Goal: Information Seeking & Learning: Learn about a topic

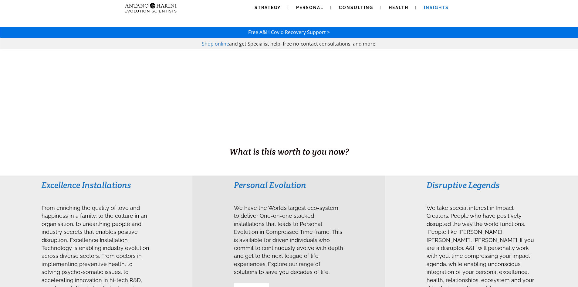
click at [441, 9] on span "Insights" at bounding box center [436, 7] width 25 height 5
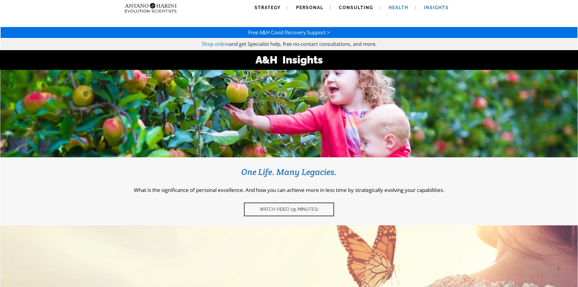
click at [402, 7] on span "Health" at bounding box center [398, 7] width 20 height 5
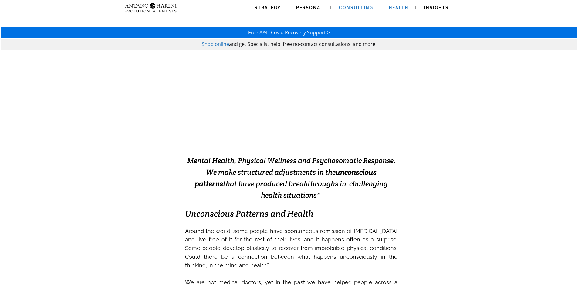
click at [362, 10] on span "Consulting" at bounding box center [356, 7] width 34 height 5
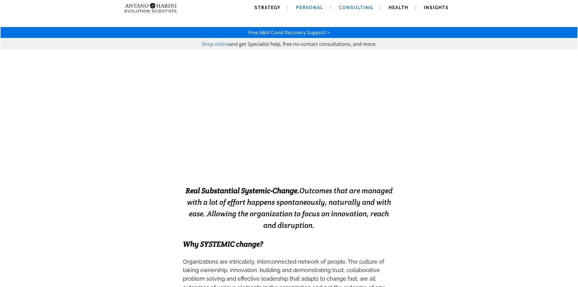
click at [306, 5] on span "Personal" at bounding box center [309, 7] width 27 height 5
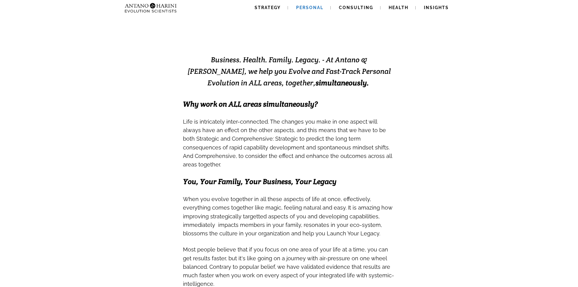
scroll to position [99, 0]
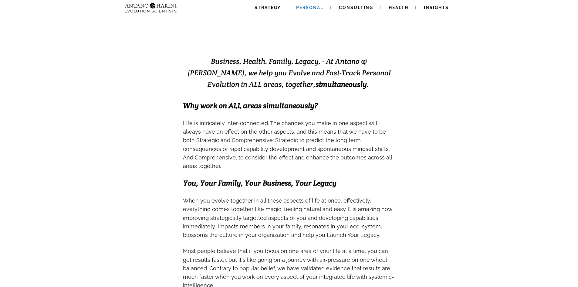
click at [278, 107] on span "Why work on ALL areas simultaneously?" at bounding box center [250, 105] width 135 height 9
click at [230, 135] on span "Life is intricately inter-connected. The changes you make in one aspect will al…" at bounding box center [287, 143] width 209 height 54
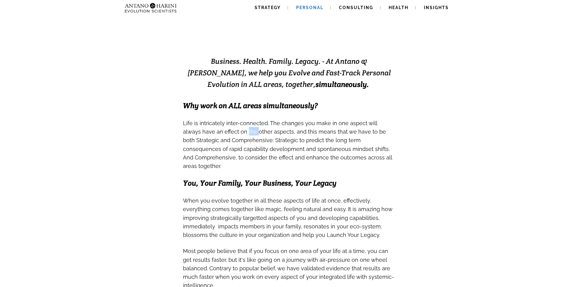
click at [230, 135] on span "Life is intricately inter-connected. The changes you make in one aspect will al…" at bounding box center [287, 143] width 209 height 54
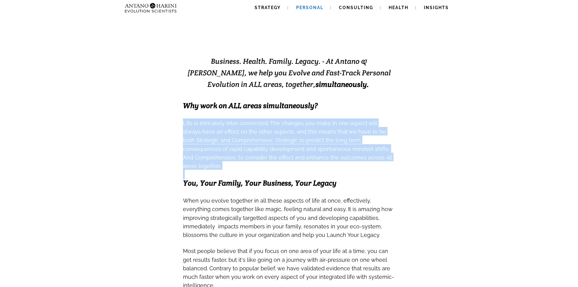
click at [230, 135] on span "Life is intricately inter-connected. The changes you make in one aspect will al…" at bounding box center [287, 143] width 209 height 54
click at [226, 145] on span "Life is intricately inter-connected. The changes you make in one aspect will al…" at bounding box center [287, 143] width 209 height 54
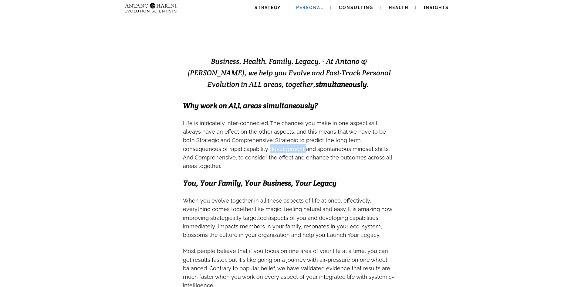
click at [226, 145] on span "Life is intricately inter-connected. The changes you make in one aspect will al…" at bounding box center [287, 143] width 209 height 54
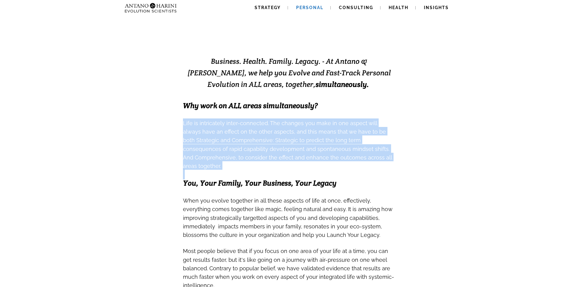
click at [226, 145] on span "Life is intricately inter-connected. The changes you make in one aspect will al…" at bounding box center [287, 143] width 209 height 54
click at [249, 146] on span "Life is intricately inter-connected. The changes you make in one aspect will al…" at bounding box center [287, 144] width 209 height 49
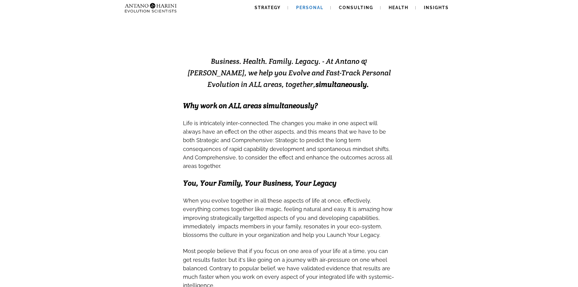
click at [249, 146] on span "Life is intricately inter-connected. The changes you make in one aspect will al…" at bounding box center [287, 144] width 209 height 49
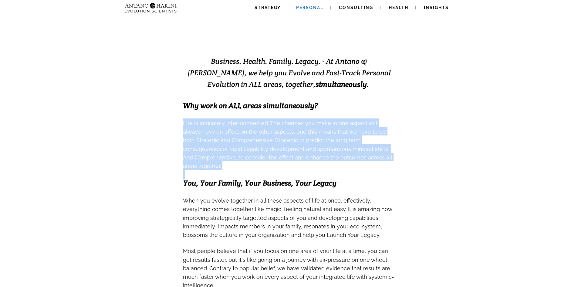
click at [249, 146] on span "Life is intricately inter-connected. The changes you make in one aspect will al…" at bounding box center [287, 144] width 209 height 49
click at [244, 153] on span "Life is intricately inter-connected. The changes you make in one aspect will al…" at bounding box center [287, 143] width 209 height 54
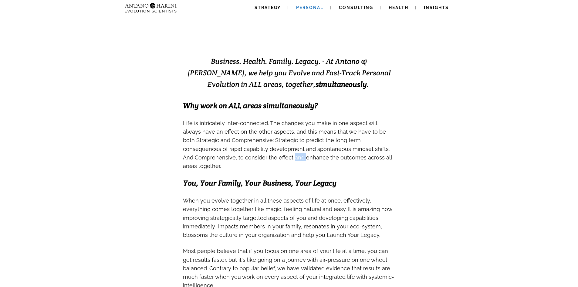
click at [244, 153] on span "Life is intricately inter-connected. The changes you make in one aspect will al…" at bounding box center [287, 143] width 209 height 54
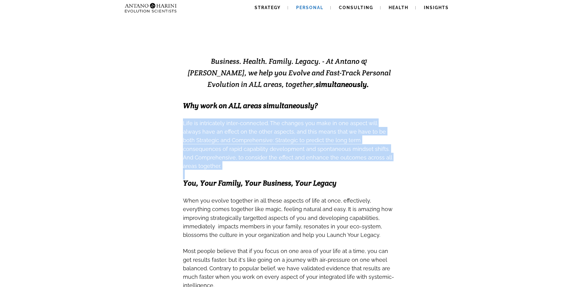
click at [244, 153] on span "Life is intricately inter-connected. The changes you make in one aspect will al…" at bounding box center [287, 143] width 209 height 54
click at [253, 147] on span "Life is intricately inter-connected. The changes you make in one aspect will al…" at bounding box center [287, 144] width 209 height 49
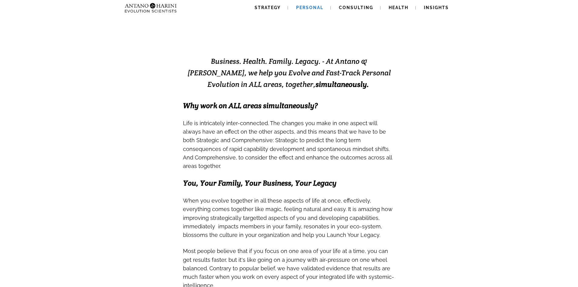
click at [253, 147] on span "Life is intricately inter-connected. The changes you make in one aspect will al…" at bounding box center [287, 144] width 209 height 49
click at [264, 136] on span "Life is intricately inter-connected. The changes you make in one aspect will al…" at bounding box center [287, 143] width 209 height 54
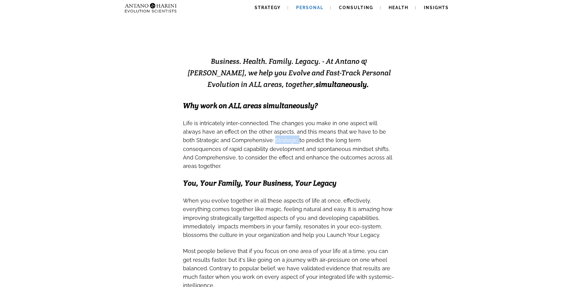
click at [262, 140] on span "Life is intricately inter-connected. The changes you make in one aspect will al…" at bounding box center [287, 144] width 209 height 49
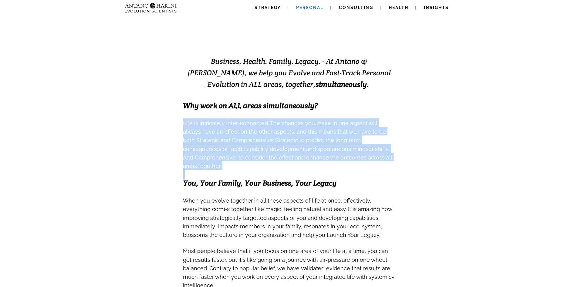
click at [262, 140] on span "Life is intricately inter-connected. The changes you make in one aspect will al…" at bounding box center [287, 144] width 209 height 49
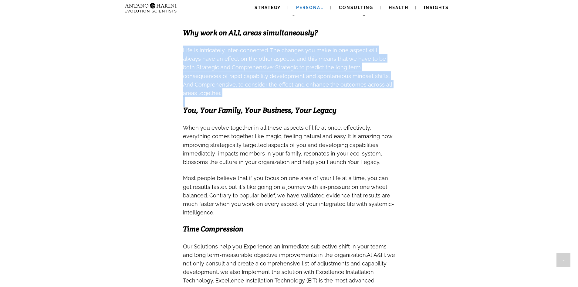
scroll to position [173, 0]
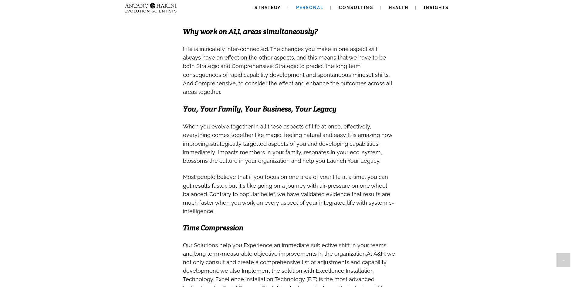
click at [248, 104] on span "You, Your Family, Your Business, Your Legacy" at bounding box center [259, 108] width 153 height 9
click at [234, 121] on span "When you evolve together in all these aspects of life at once, effectively, eve…" at bounding box center [277, 129] width 188 height 19
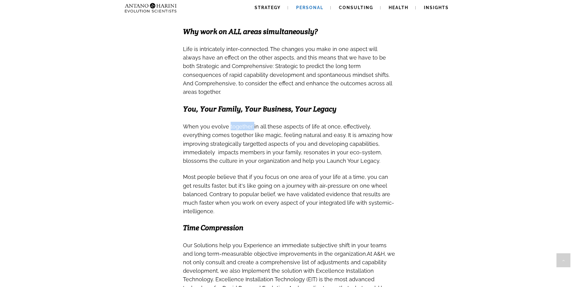
click at [234, 121] on span "When you evolve together in all these aspects of life at once, effectively, eve…" at bounding box center [277, 129] width 188 height 19
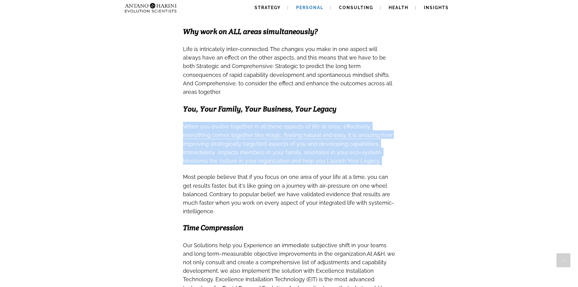
click at [234, 121] on span "When you evolve together in all these aspects of life at once, effectively, eve…" at bounding box center [277, 129] width 188 height 19
click at [223, 146] on span "t is amazing how improving strategically targetted aspects of you and developin…" at bounding box center [287, 146] width 209 height 37
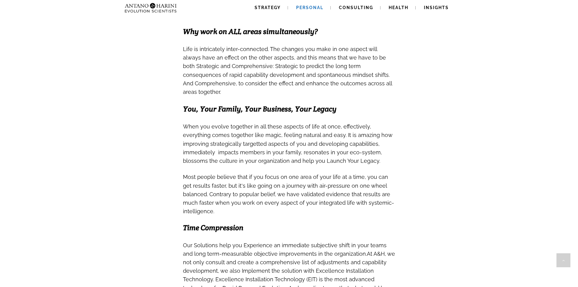
click at [223, 146] on span "t is amazing how improving strategically targetted aspects of you and developin…" at bounding box center [287, 146] width 209 height 37
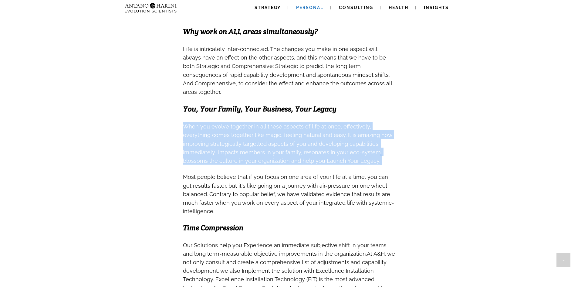
click at [223, 146] on span "t is amazing how improving strategically targetted aspects of you and developin…" at bounding box center [287, 146] width 209 height 37
click at [275, 145] on span "t is amazing how improving strategically targetted aspects of you and developin…" at bounding box center [287, 148] width 209 height 32
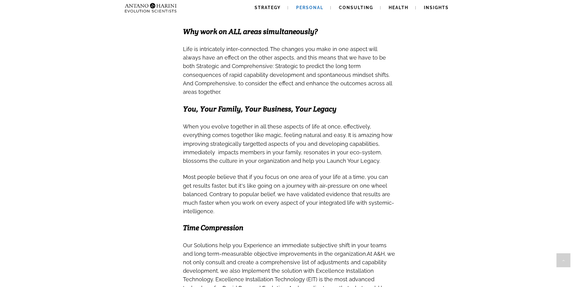
click at [275, 145] on span "t is amazing how improving strategically targetted aspects of you and developin…" at bounding box center [287, 148] width 209 height 32
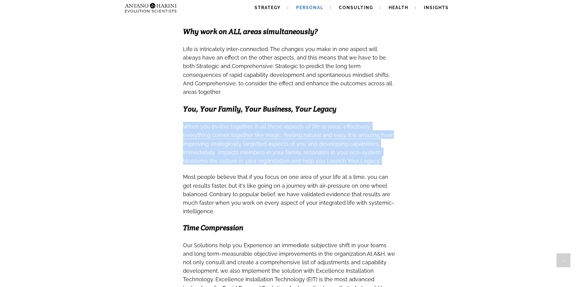
click at [275, 145] on span "t is amazing how improving strategically targetted aspects of you and developin…" at bounding box center [287, 148] width 209 height 32
click at [244, 145] on span "t is amazing how improving strategically targetted aspects of you and developin…" at bounding box center [287, 148] width 209 height 32
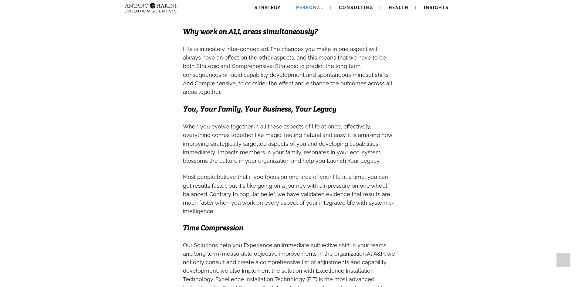
click at [244, 145] on span "t is amazing how improving strategically targetted aspects of you and developin…" at bounding box center [287, 148] width 209 height 32
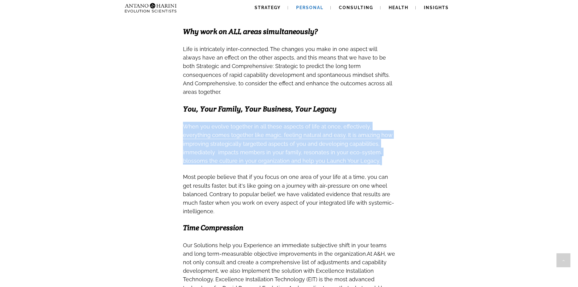
click at [244, 145] on span "t is amazing how improving strategically targetted aspects of you and developin…" at bounding box center [287, 148] width 209 height 32
click at [268, 144] on span "t is amazing how improving strategically targetted aspects of you and developin…" at bounding box center [287, 148] width 209 height 32
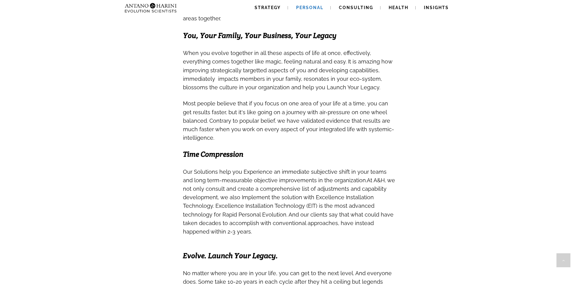
scroll to position [247, 0]
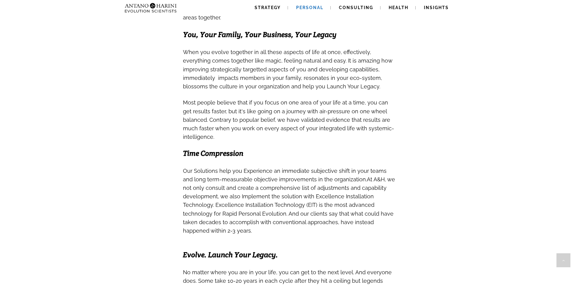
click at [256, 110] on span "Most people believe that if you focus on one area of your life at a time, you c…" at bounding box center [288, 119] width 211 height 41
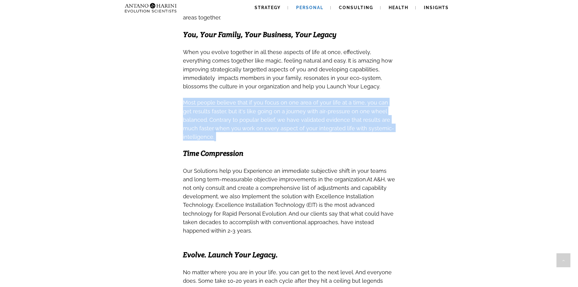
click at [256, 110] on span "Most people believe that if you focus on one area of your life at a time, you c…" at bounding box center [288, 119] width 211 height 41
click at [296, 109] on span "Most people believe that if you focus on one area of your life at a time, you c…" at bounding box center [288, 119] width 211 height 41
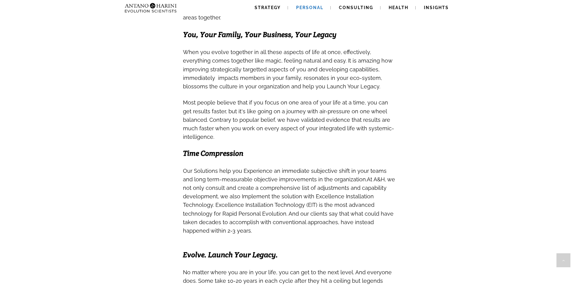
click at [296, 109] on span "Most people believe that if you focus on one area of your life at a time, you c…" at bounding box center [288, 119] width 211 height 41
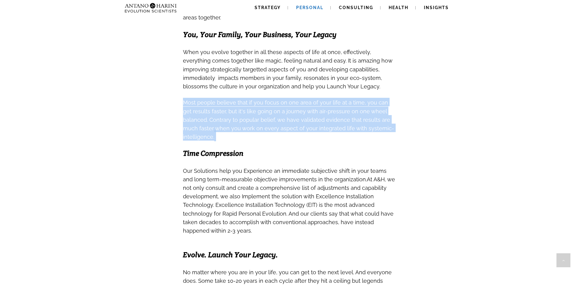
click at [296, 109] on span "Most people believe that if you focus on one area of your life at a time, you c…" at bounding box center [288, 119] width 211 height 41
click at [293, 113] on span "Most people believe that if you focus on one area of your life at a time, you c…" at bounding box center [288, 119] width 211 height 41
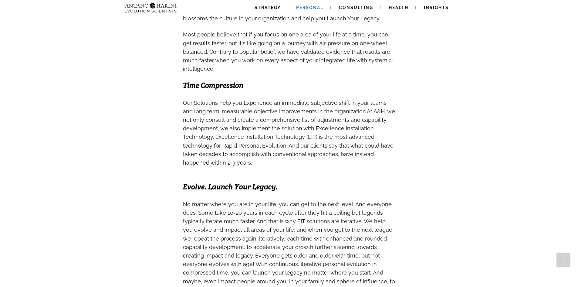
scroll to position [321, 0]
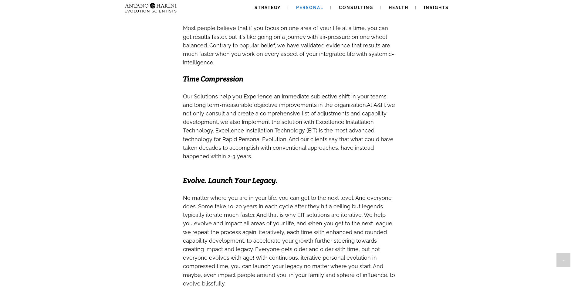
click at [284, 132] on span "At A&H, we not only consult and create a comprehensive list of adjustments and …" at bounding box center [289, 131] width 212 height 58
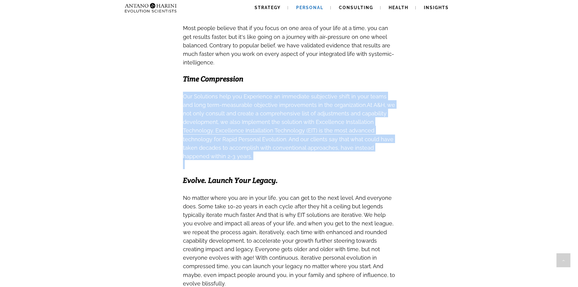
click at [284, 132] on span "At A&H, we not only consult and create a comprehensive list of adjustments and …" at bounding box center [289, 131] width 212 height 58
click at [264, 133] on span "At A&H, we not only consult and create a comprehensive list of adjustments and …" at bounding box center [289, 129] width 212 height 62
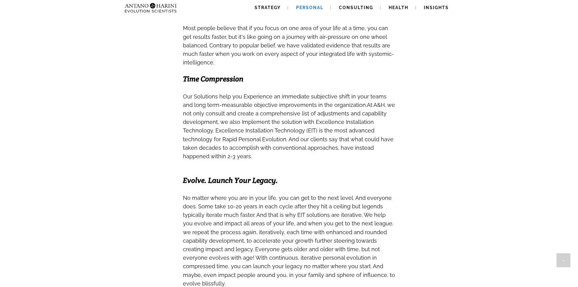
click at [264, 133] on span "At A&H, we not only consult and create a comprehensive list of adjustments and …" at bounding box center [289, 129] width 212 height 62
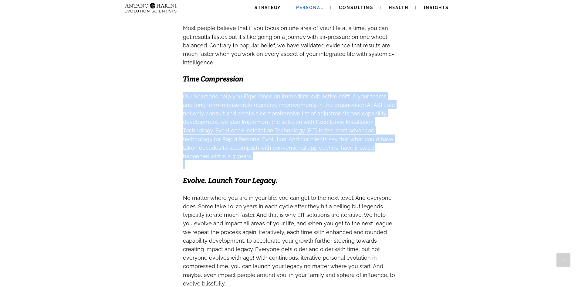
click at [264, 133] on span "At A&H, we not only consult and create a comprehensive list of adjustments and …" at bounding box center [289, 129] width 212 height 62
click at [274, 130] on span "At A&H, we not only consult and create a comprehensive list of adjustments and …" at bounding box center [289, 131] width 212 height 58
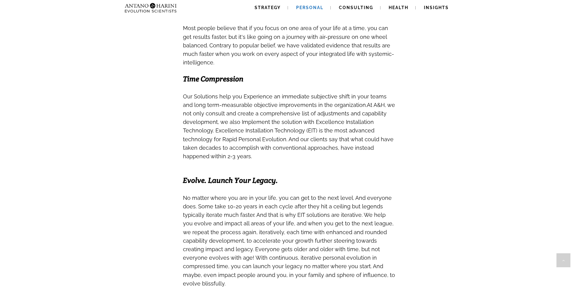
click at [274, 130] on span "At A&H, we not only consult and create a comprehensive list of adjustments and …" at bounding box center [289, 131] width 212 height 58
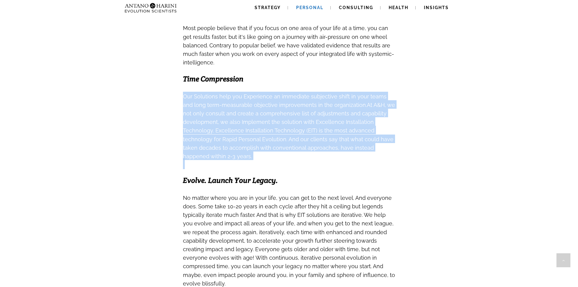
click at [274, 130] on span "At A&H, we not only consult and create a comprehensive list of adjustments and …" at bounding box center [289, 131] width 212 height 58
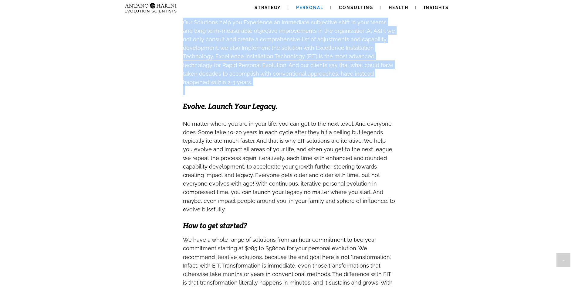
scroll to position [396, 0]
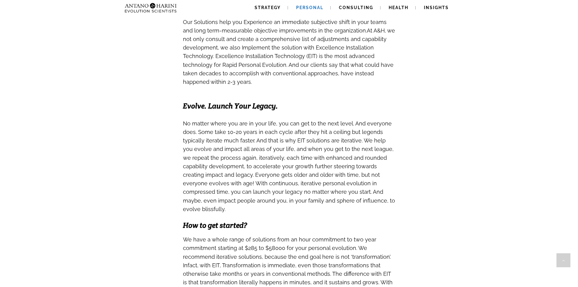
click at [253, 133] on span "No matter where you are in your life, you can get to the next level. And everyo…" at bounding box center [288, 149] width 210 height 58
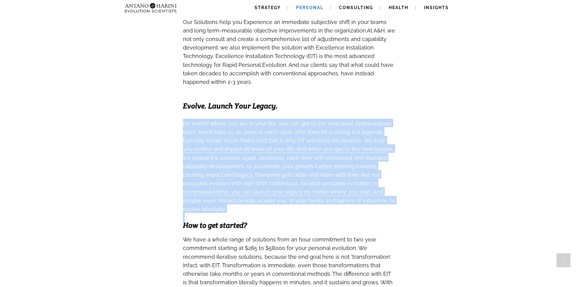
click at [253, 133] on span "No matter where you are in your life, you can get to the next level. And everyo…" at bounding box center [288, 149] width 210 height 58
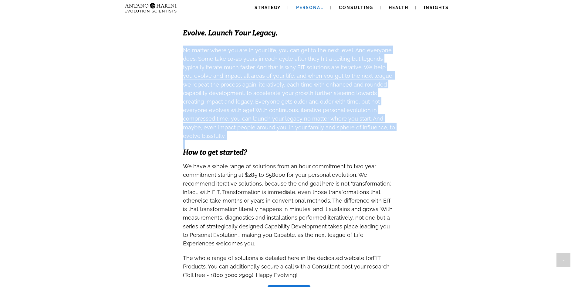
scroll to position [470, 0]
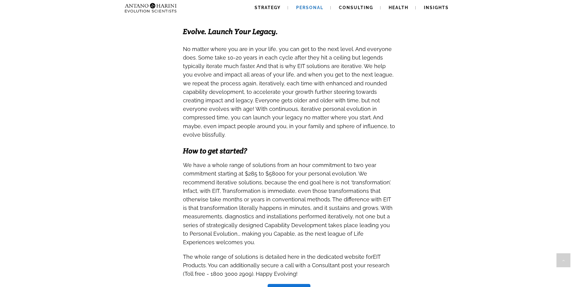
click at [236, 162] on span "We have a whole range of solutions from an hour commitment to two year commitme…" at bounding box center [288, 203] width 210 height 83
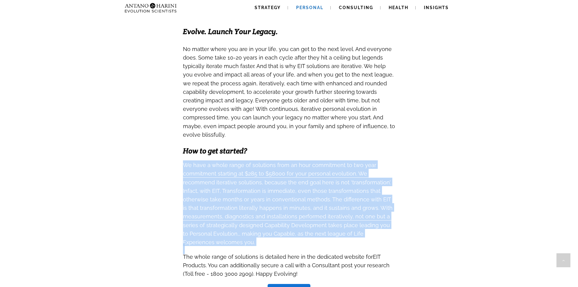
click at [236, 162] on span "We have a whole range of solutions from an hour commitment to two year commitme…" at bounding box center [288, 203] width 210 height 83
click at [294, 162] on span "We have a whole range of solutions from an hour commitment to two year commitme…" at bounding box center [288, 203] width 210 height 83
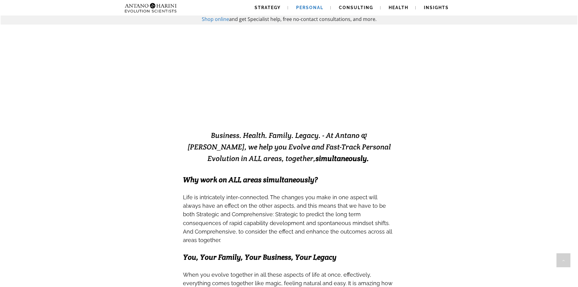
scroll to position [0, 0]
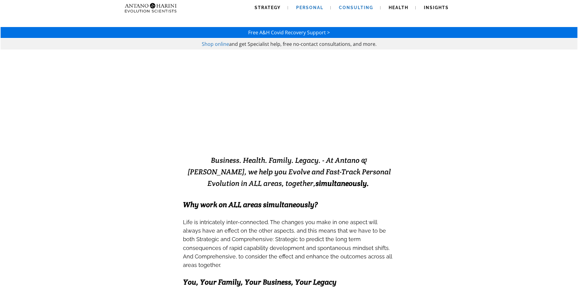
click at [361, 10] on span "Consulting" at bounding box center [356, 7] width 34 height 5
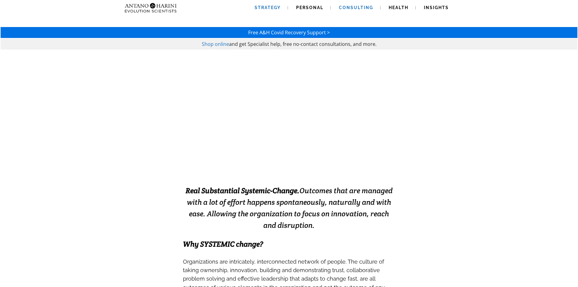
click at [267, 9] on span "Strategy" at bounding box center [267, 7] width 26 height 5
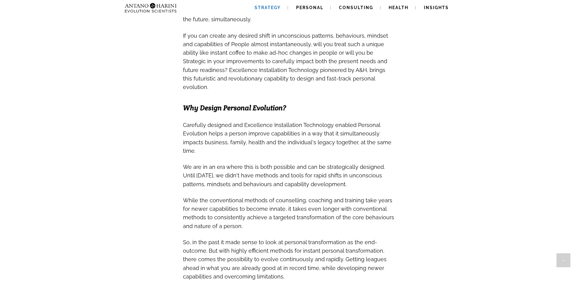
scroll to position [317, 0]
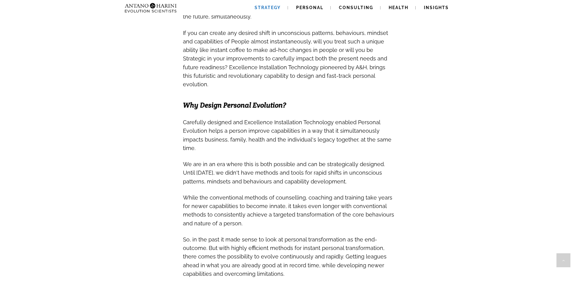
click at [239, 100] on span "Why Design Personal Evolution?" at bounding box center [234, 104] width 103 height 9
click at [243, 119] on span "Carefully designed and Excellence Installation Technology enabled Personal Evol…" at bounding box center [287, 135] width 208 height 32
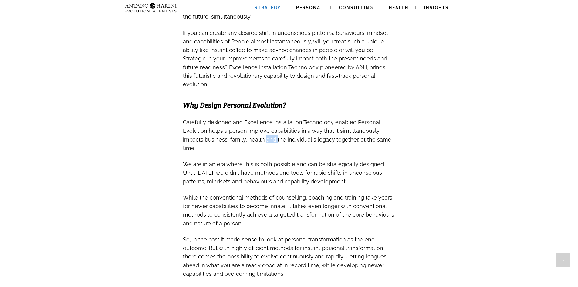
click at [243, 119] on span "Carefully designed and Excellence Installation Technology enabled Personal Evol…" at bounding box center [287, 135] width 208 height 32
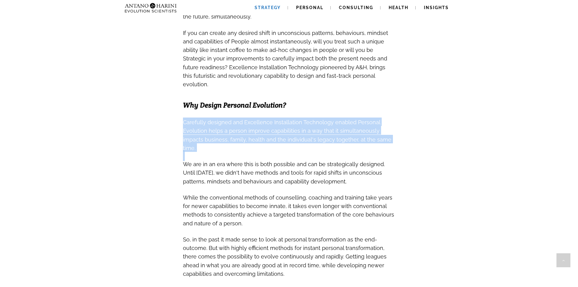
click at [243, 119] on span "Carefully designed and Excellence Installation Technology enabled Personal Evol…" at bounding box center [287, 135] width 208 height 32
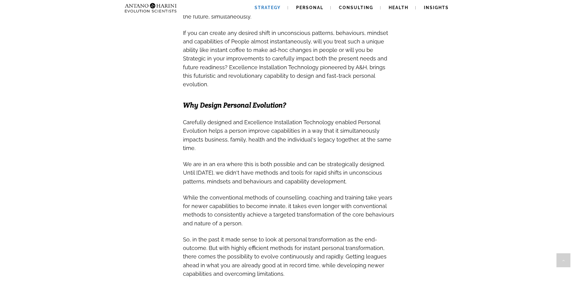
click at [237, 161] on span "We are in an era where this is both possible and can be strategically designed.…" at bounding box center [284, 172] width 202 height 23
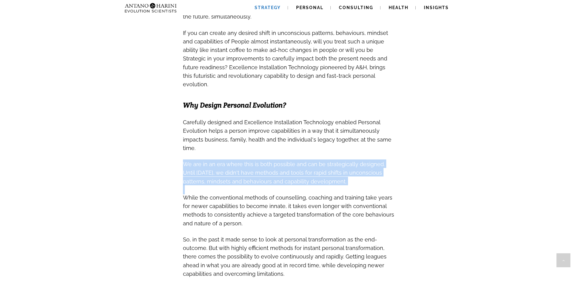
click at [237, 161] on span "We are in an era where this is both possible and can be strategically designed.…" at bounding box center [284, 172] width 202 height 23
click at [261, 157] on span "We are in an era where this is both possible and can be strategically designed.…" at bounding box center [284, 171] width 202 height 28
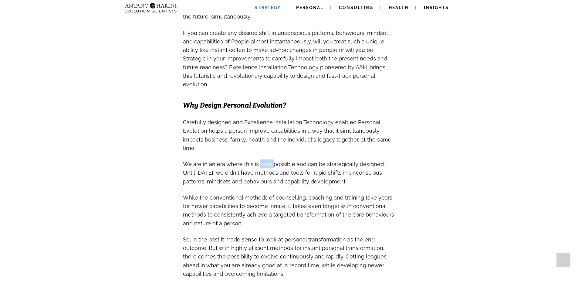
click at [261, 157] on span "We are in an era where this is both possible and can be strategically designed.…" at bounding box center [284, 171] width 202 height 28
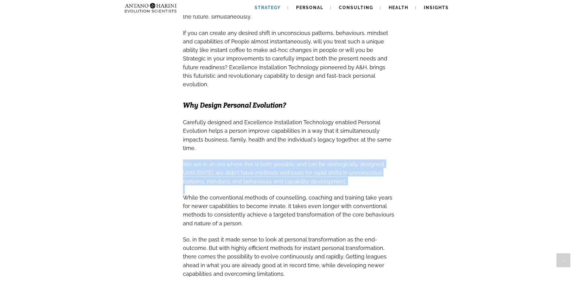
click at [261, 157] on span "We are in an era where this is both possible and can be strategically designed.…" at bounding box center [284, 171] width 202 height 28
click at [329, 157] on span "We are in an era where this is both possible and can be strategically designed.…" at bounding box center [284, 171] width 202 height 28
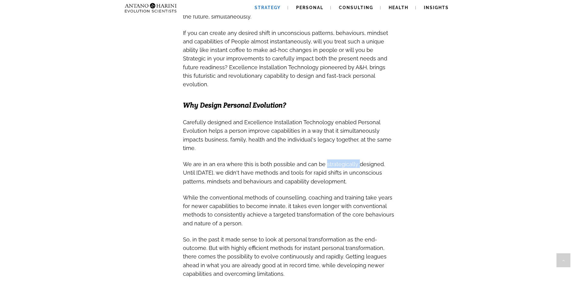
click at [329, 157] on span "We are in an era where this is both possible and can be strategically designed.…" at bounding box center [284, 171] width 202 height 28
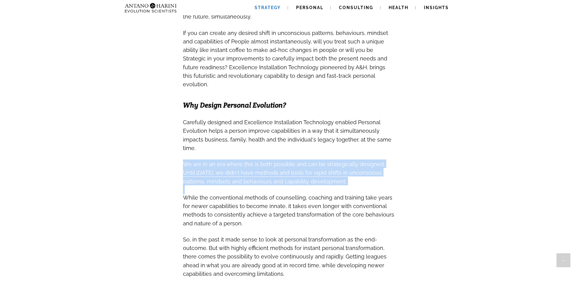
click at [329, 157] on span "We are in an era where this is both possible and can be strategically designed.…" at bounding box center [284, 171] width 202 height 28
click at [301, 161] on span "We are in an era where this is both possible and can be strategically designed.…" at bounding box center [284, 172] width 202 height 23
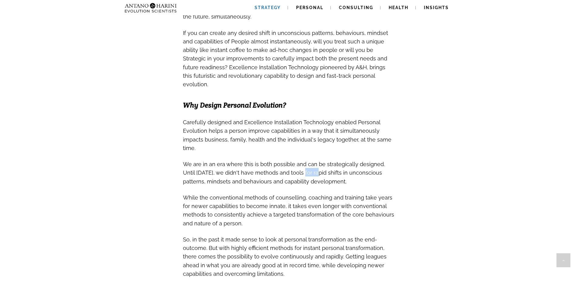
click at [301, 161] on span "We are in an era where this is both possible and can be strategically designed.…" at bounding box center [284, 172] width 202 height 23
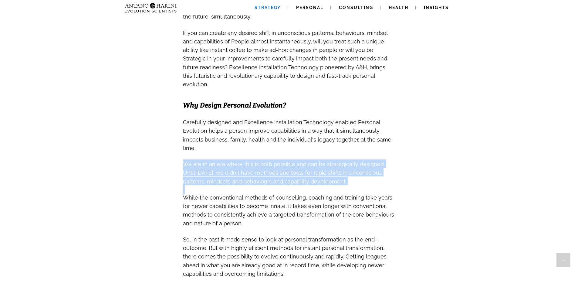
click at [301, 161] on span "We are in an era where this is both possible and can be strategically designed.…" at bounding box center [284, 172] width 202 height 23
click at [334, 161] on span "We are in an era where this is both possible and can be strategically designed.…" at bounding box center [284, 172] width 202 height 23
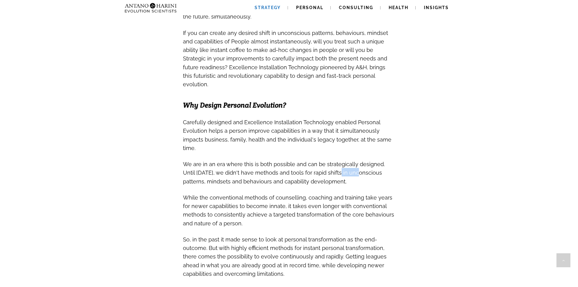
click at [334, 161] on span "We are in an era where this is both possible and can be strategically designed.…" at bounding box center [284, 172] width 202 height 23
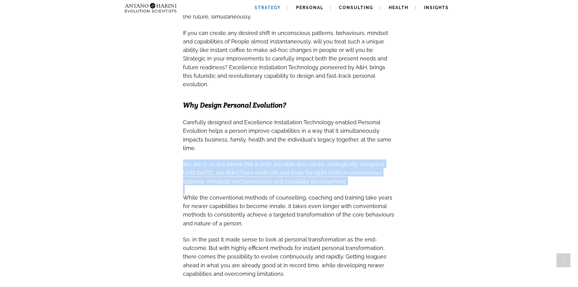
click at [334, 161] on span "We are in an era where this is both possible and can be strategically designed.…" at bounding box center [284, 172] width 202 height 23
click at [250, 157] on span "We are in an era where this is both possible and can be strategically designed.…" at bounding box center [284, 171] width 202 height 28
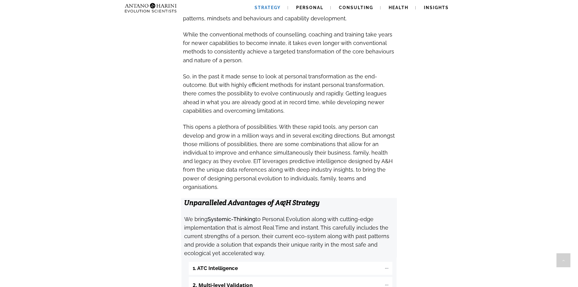
scroll to position [481, 0]
click at [260, 72] on span "So, in the past it made sense to look at personal transformation as the end-out…" at bounding box center [284, 92] width 203 height 41
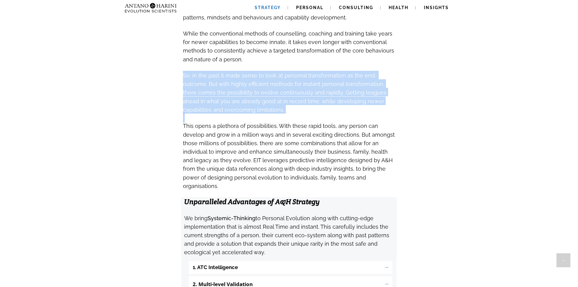
click at [260, 72] on span "So, in the past it made sense to look at personal transformation as the end-out…" at bounding box center [284, 92] width 203 height 41
click at [296, 72] on span "So, in the past it made sense to look at personal transformation as the end-out…" at bounding box center [284, 92] width 203 height 41
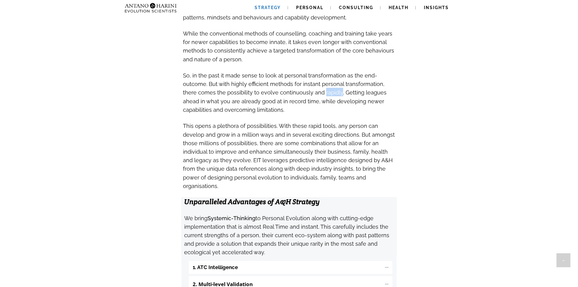
click at [296, 72] on span "So, in the past it made sense to look at personal transformation as the end-out…" at bounding box center [284, 92] width 203 height 41
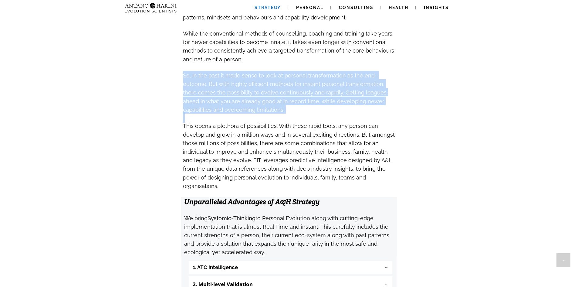
click at [296, 72] on span "So, in the past it made sense to look at personal transformation as the end-out…" at bounding box center [284, 92] width 203 height 41
click at [335, 72] on span "So, in the past it made sense to look at personal transformation as the end-out…" at bounding box center [284, 92] width 203 height 41
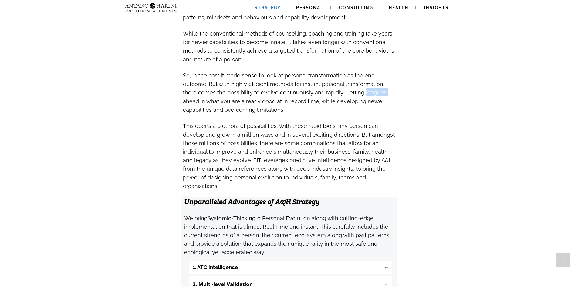
click at [335, 72] on span "So, in the past it made sense to look at personal transformation as the end-out…" at bounding box center [284, 92] width 203 height 41
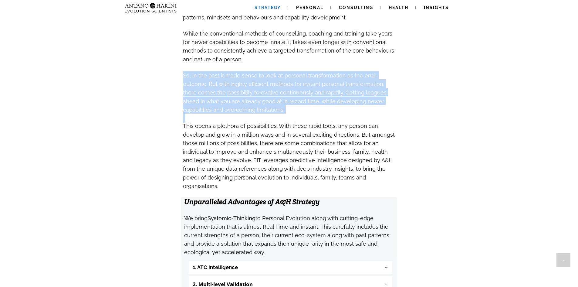
click at [335, 72] on span "So, in the past it made sense to look at personal transformation as the end-out…" at bounding box center [284, 92] width 203 height 41
click at [249, 69] on span "So, in the past it made sense to look at personal transformation as the end-out…" at bounding box center [284, 91] width 203 height 45
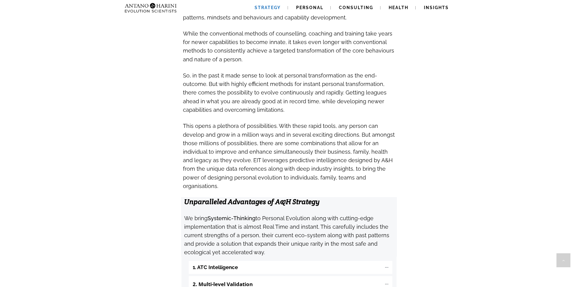
click at [249, 69] on span "So, in the past it made sense to look at personal transformation as the end-out…" at bounding box center [284, 91] width 203 height 45
click at [281, 72] on span "So, in the past it made sense to look at personal transformation as the end-out…" at bounding box center [284, 92] width 203 height 41
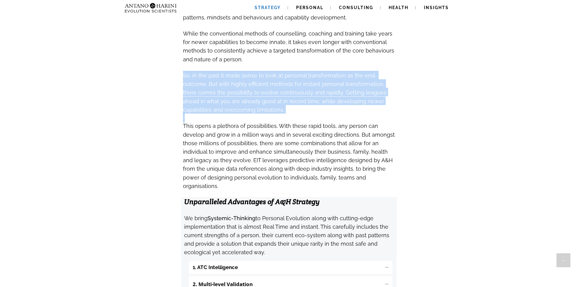
click at [281, 72] on span "So, in the past it made sense to look at personal transformation as the end-out…" at bounding box center [284, 92] width 203 height 41
click at [273, 72] on span "So, in the past it made sense to look at personal transformation as the end-out…" at bounding box center [284, 92] width 203 height 41
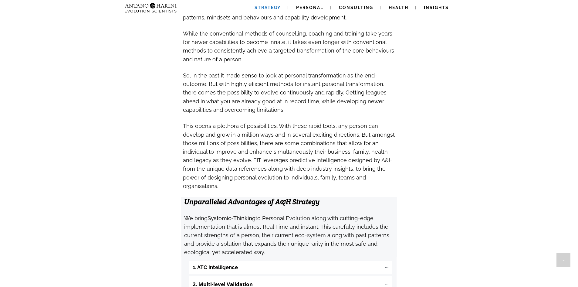
click at [263, 123] on span "This opens a plethora of possibilities. With these rapid tools, any person can …" at bounding box center [289, 156] width 212 height 66
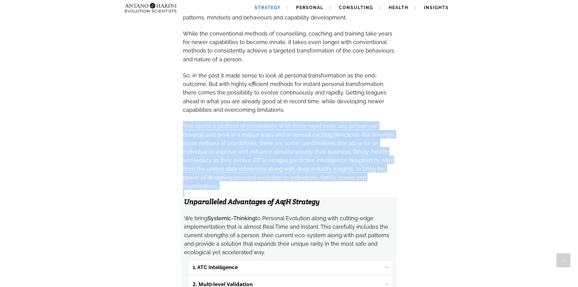
click at [263, 123] on span "This opens a plethora of possibilities. With these rapid tools, any person can …" at bounding box center [289, 156] width 212 height 66
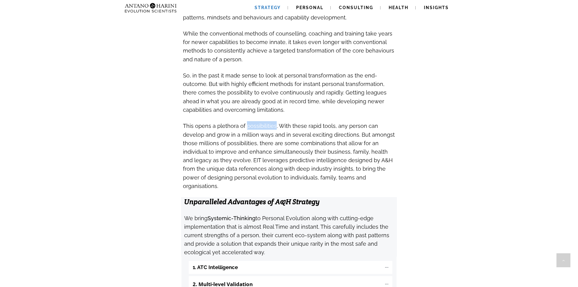
click at [263, 123] on span "This opens a plethora of possibilities. With these rapid tools, any person can …" at bounding box center [289, 156] width 212 height 66
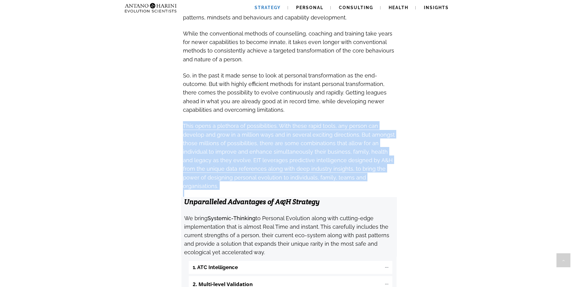
click at [263, 123] on span "This opens a plethora of possibilities. With these rapid tools, any person can …" at bounding box center [289, 156] width 212 height 66
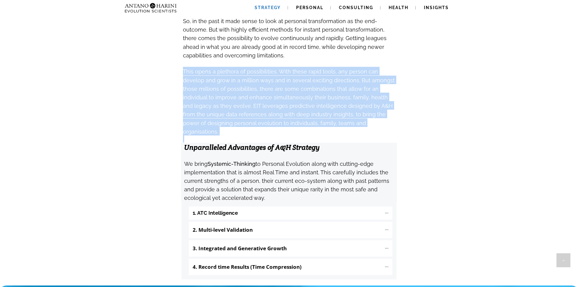
scroll to position [535, 0]
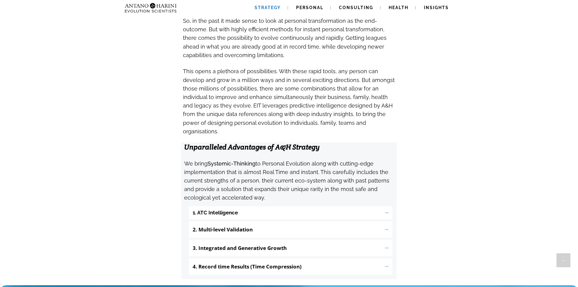
click at [233, 157] on span "We bring Systemic-Thinking to Personal Evolution along with cutting-edge implem…" at bounding box center [286, 179] width 205 height 45
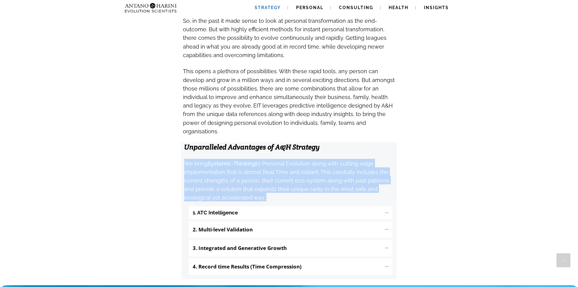
click at [233, 157] on span "We bring Systemic-Thinking to Personal Evolution along with cutting-edge implem…" at bounding box center [286, 179] width 205 height 45
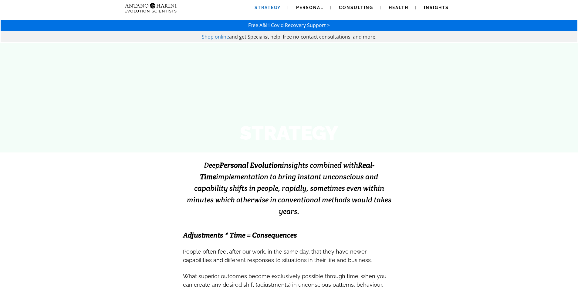
scroll to position [0, 0]
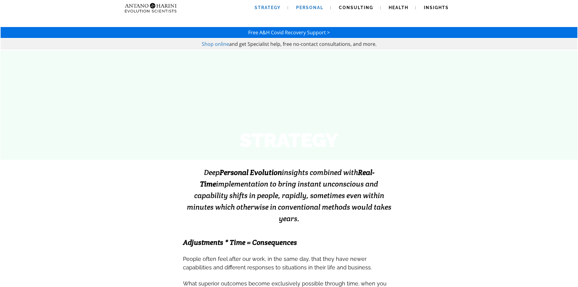
click at [310, 7] on span "Personal" at bounding box center [309, 7] width 27 height 5
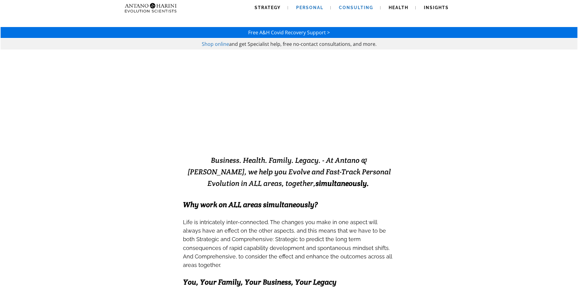
click at [361, 6] on span "Consulting" at bounding box center [356, 7] width 34 height 5
